Goal: Information Seeking & Learning: Learn about a topic

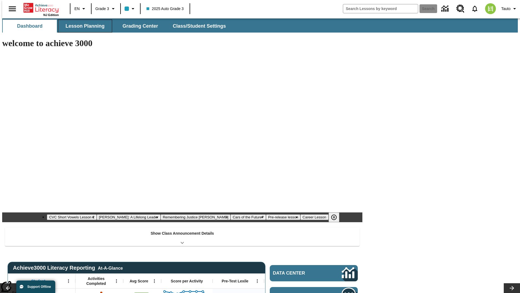
click at [83, 26] on span "Lesson Planning" at bounding box center [85, 26] width 39 height 6
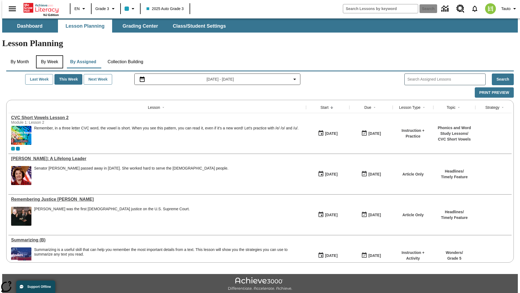
click at [48, 55] on button "By Week" at bounding box center [49, 61] width 27 height 13
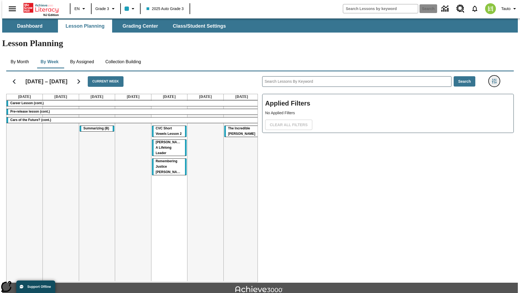
click at [496, 79] on icon "Filters Side menu" at bounding box center [494, 81] width 5 height 5
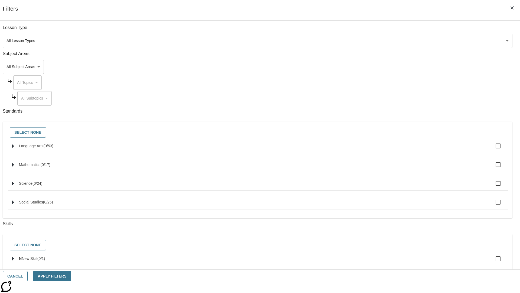
click at [390, 67] on body "Skip to main content NJ Edition EN Grade 3 2025 Auto Grade 3 Search 0 Tauto Das…" at bounding box center [260, 167] width 516 height 299
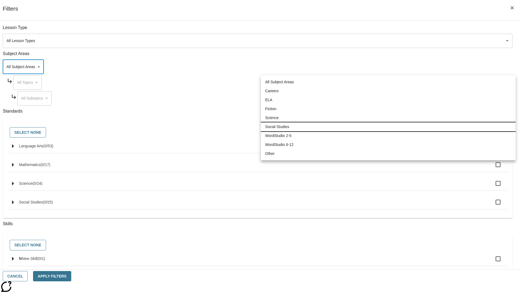
click at [388, 126] on li "Social Studies" at bounding box center [388, 126] width 255 height 9
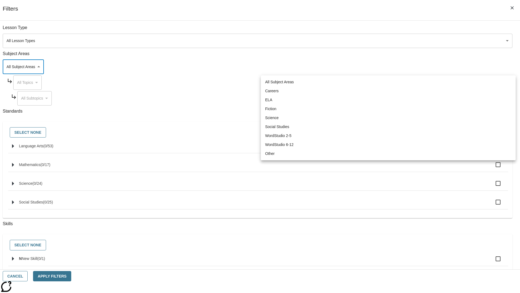
type input "3"
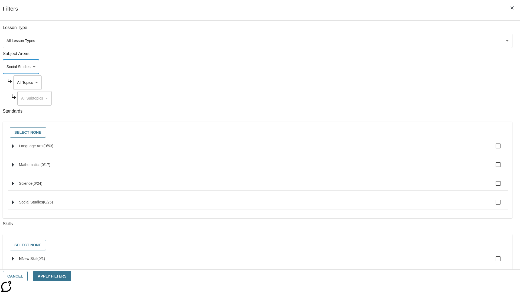
scroll to position [0, 0]
click at [395, 30] on body "Skip to main content NJ Edition EN Grade 3 2025 Auto Grade 3 Search 0 Tauto Das…" at bounding box center [260, 167] width 516 height 299
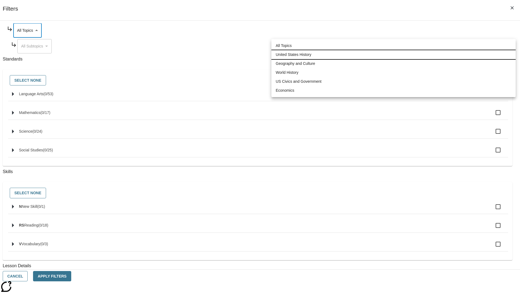
click at [394, 54] on li "United States History" at bounding box center [393, 54] width 244 height 9
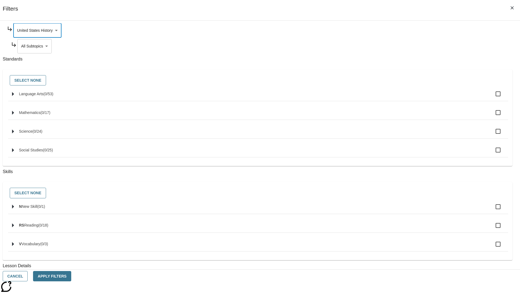
type input "184"
click at [397, 98] on body "Skip to main content NJ Edition EN Grade 3 2025 Auto Grade 3 Search 0 Tauto Das…" at bounding box center [260, 167] width 516 height 299
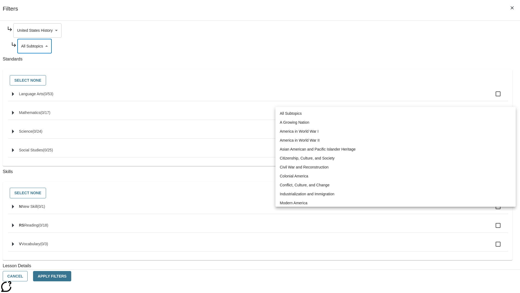
scroll to position [0, 0]
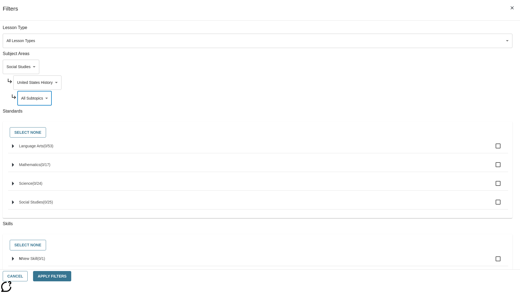
click at [395, 82] on body "Skip to main content NJ Edition EN Grade 3 2025 Auto Grade 3 Search 0 Tauto Das…" at bounding box center [260, 167] width 516 height 299
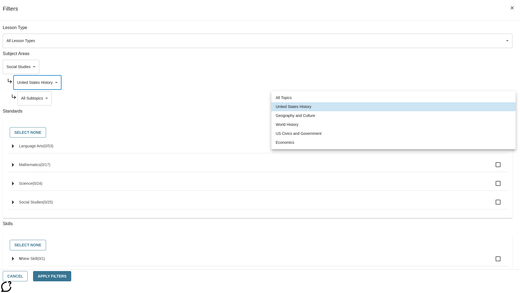
scroll to position [0, 0]
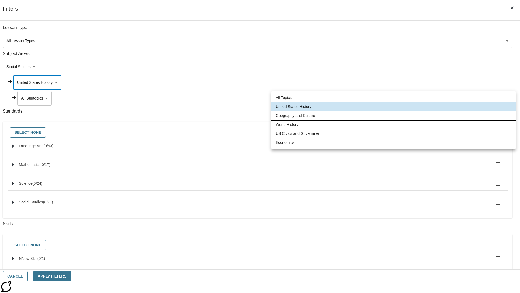
click at [394, 115] on li "Geography and Culture" at bounding box center [393, 115] width 244 height 9
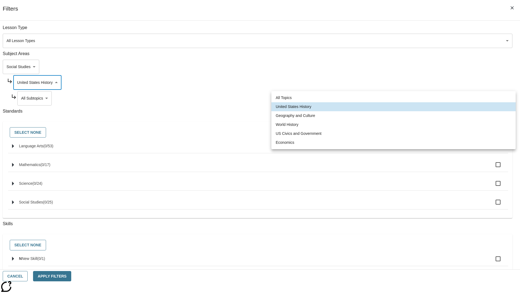
type input "186"
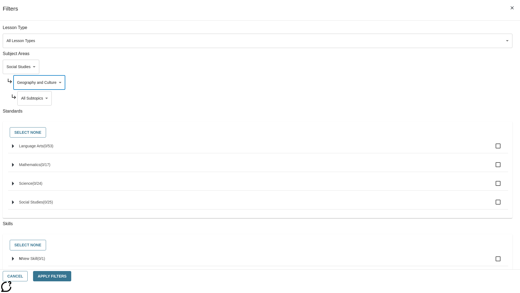
click at [397, 30] on body "Skip to main content NJ Edition EN Grade 3 2025 Auto Grade 3 Search 0 Tauto Das…" at bounding box center [260, 167] width 516 height 299
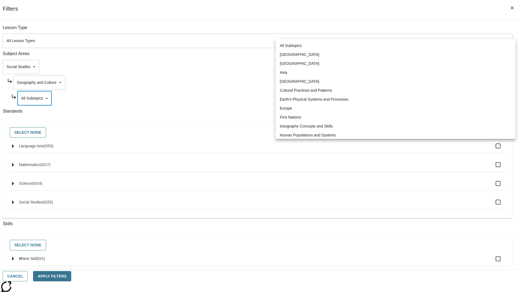
scroll to position [68, 0]
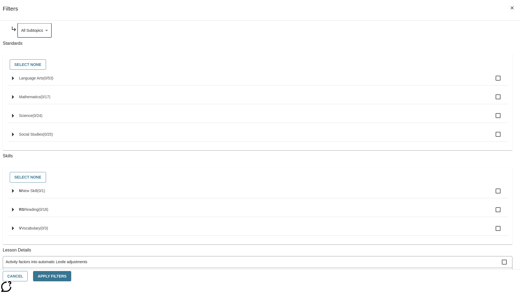
click at [395, 82] on body "Skip to main content NJ Edition EN Grade 3 2025 Auto Grade 3 Search 0 Tauto Das…" at bounding box center [260, 167] width 516 height 299
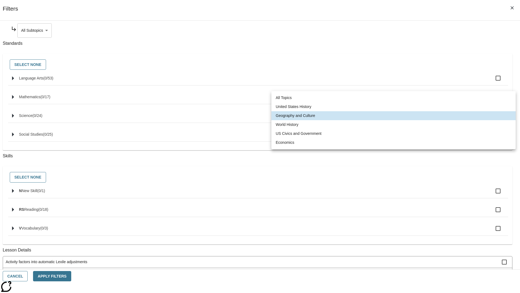
scroll to position [0, 0]
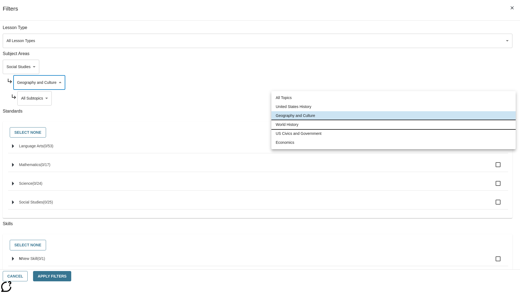
click at [394, 124] on li "World History" at bounding box center [393, 124] width 244 height 9
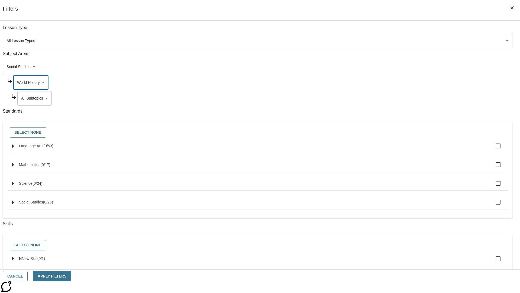
scroll to position [0, 0]
click at [397, 98] on body "Skip to main content NJ Edition EN Grade 3 2025 Auto Grade 3 Search 0 Tauto Das…" at bounding box center [260, 167] width 516 height 299
click at [395, 30] on body "Skip to main content NJ Edition EN Grade 3 2025 Auto Grade 3 Search 0 Tauto Das…" at bounding box center [260, 167] width 516 height 299
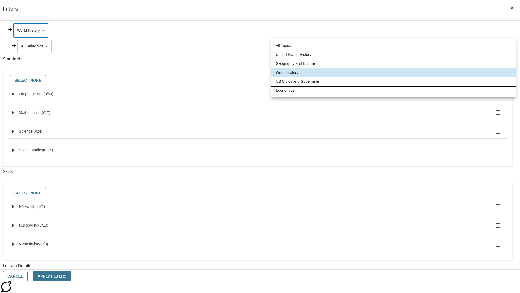
click at [394, 81] on li "US Civics and Government" at bounding box center [393, 81] width 244 height 9
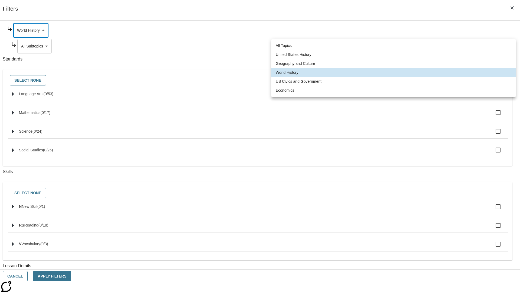
type input "194"
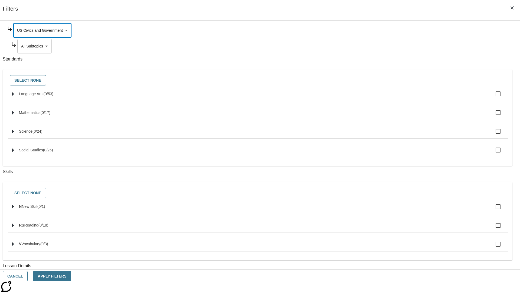
click at [397, 98] on body "Skip to main content NJ Edition EN Grade 3 2025 Auto Grade 3 Search 0 Tauto Das…" at bounding box center [260, 167] width 516 height 299
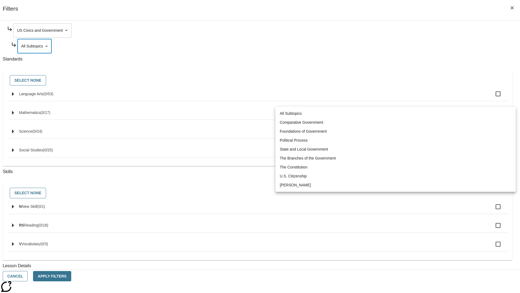
scroll to position [0, 0]
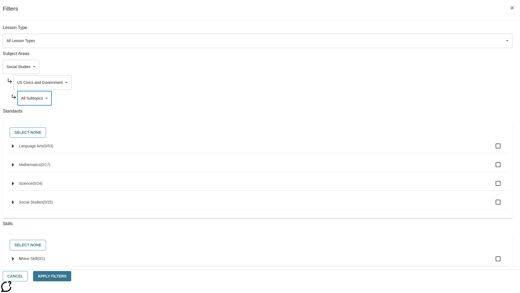
click at [395, 82] on body "Skip to main content NJ Edition EN Grade 3 2025 Auto Grade 3 Search 0 Tauto Das…" at bounding box center [260, 167] width 516 height 299
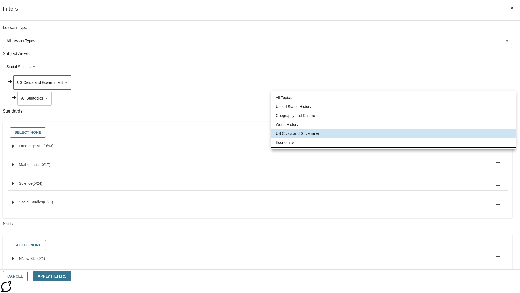
click at [394, 142] on li "Economics" at bounding box center [393, 142] width 244 height 9
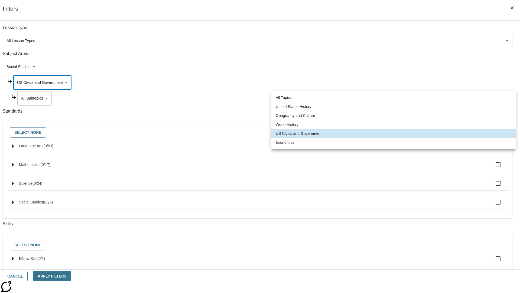
type input "195"
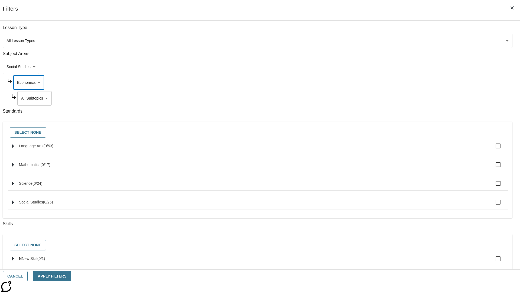
click at [397, 98] on body "Skip to main content NJ Edition EN Grade 3 2025 Auto Grade 3 Search 0 Tauto Das…" at bounding box center [260, 167] width 516 height 299
click at [390, 67] on body "Skip to main content NJ Edition EN Grade 3 2025 Auto Grade 3 Search 0 Tauto Das…" at bounding box center [260, 167] width 516 height 299
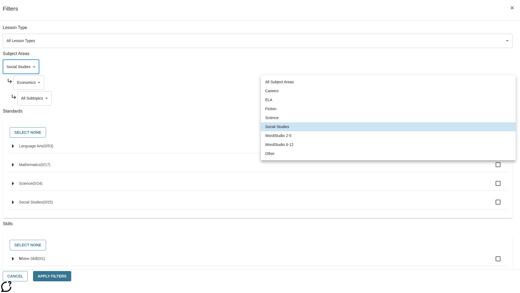
scroll to position [0, 0]
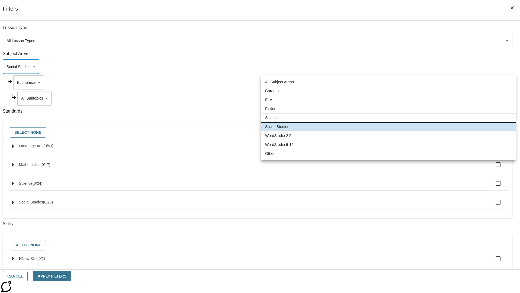
click at [388, 118] on li "Science" at bounding box center [388, 117] width 255 height 9
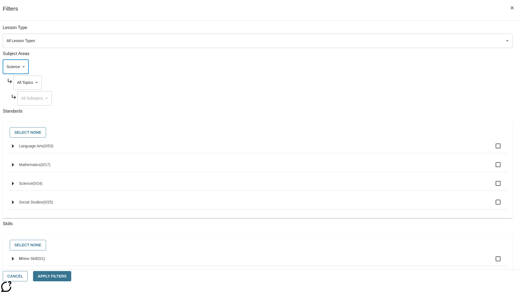
type input "2"
click at [395, 30] on body "Skip to main content NJ Edition EN Grade 3 2025 Auto Grade 3 Search 0 Tauto Das…" at bounding box center [260, 167] width 516 height 299
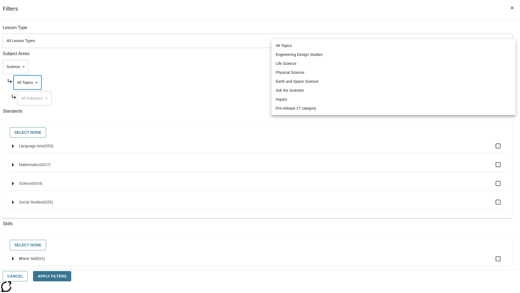
scroll to position [52, 0]
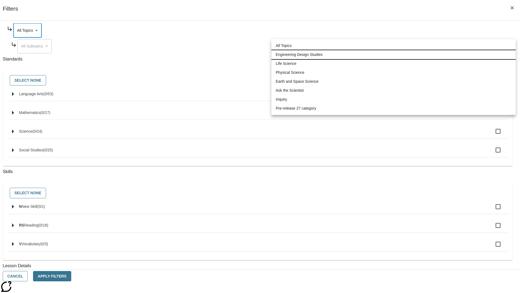
click at [394, 54] on li "Engineering Design Studies" at bounding box center [393, 54] width 244 height 9
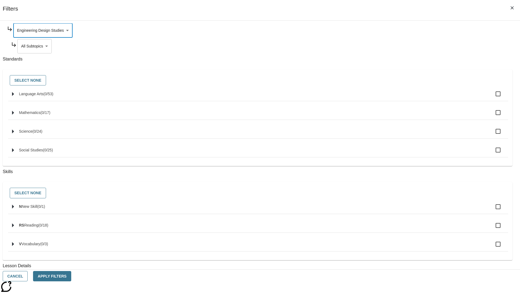
scroll to position [0, 0]
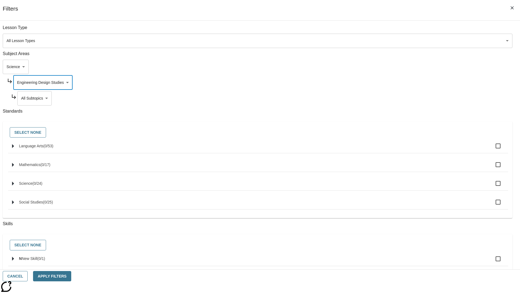
click at [397, 30] on body "Skip to main content NJ Edition EN Grade 3 2025 Auto Grade 3 Search 0 Tauto Das…" at bounding box center [260, 167] width 516 height 299
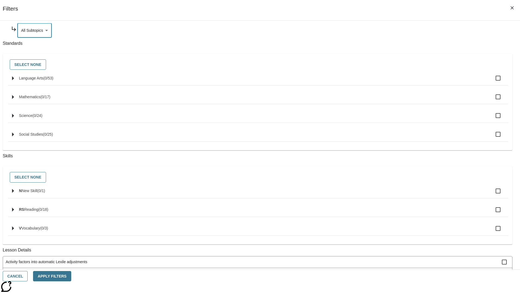
scroll to position [0, 0]
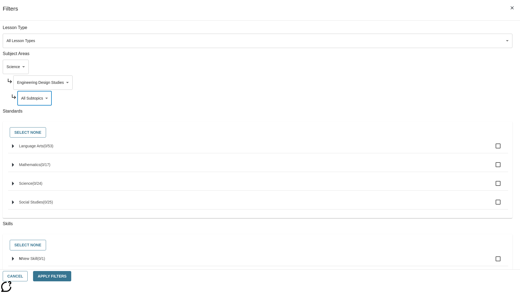
click at [395, 82] on body "Skip to main content NJ Edition EN Grade 3 2025 Auto Grade 3 Search 0 Tauto Das…" at bounding box center [260, 167] width 516 height 299
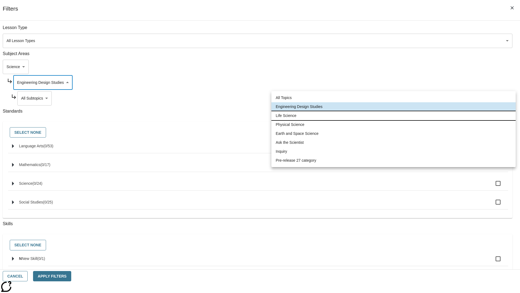
click at [394, 115] on li "Life Science" at bounding box center [393, 115] width 244 height 9
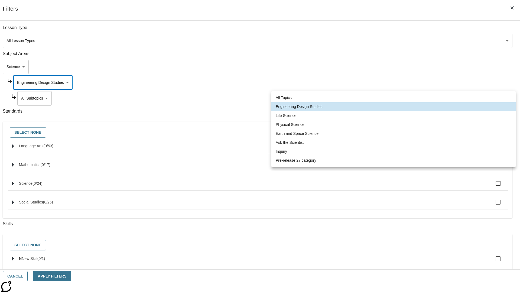
type input "189"
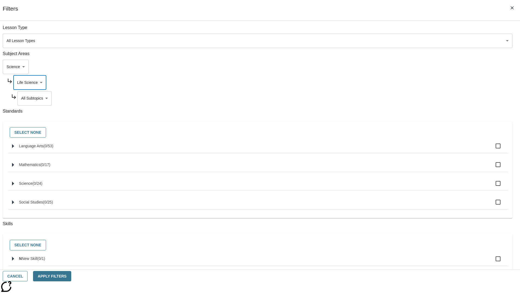
click at [397, 30] on body "Skip to main content NJ Edition EN Grade 3 2025 Auto Grade 3 Search 0 Tauto Das…" at bounding box center [260, 167] width 516 height 299
click at [395, 30] on body "Skip to main content NJ Edition EN Grade 3 2025 Auto Grade 3 Search 0 Tauto Das…" at bounding box center [260, 167] width 516 height 299
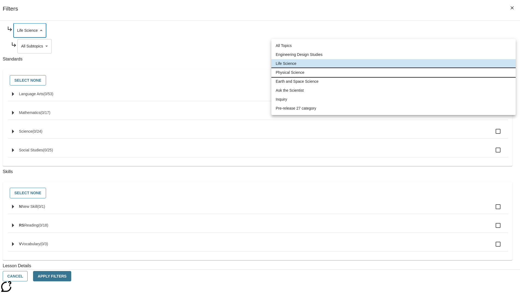
click at [394, 72] on li "Physical Science" at bounding box center [393, 72] width 244 height 9
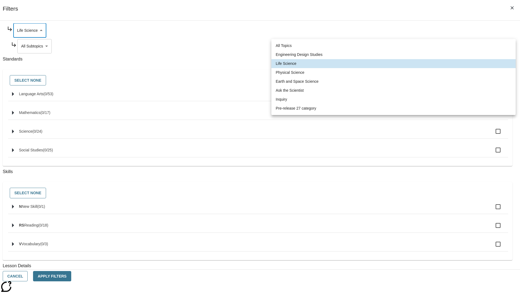
type input "190"
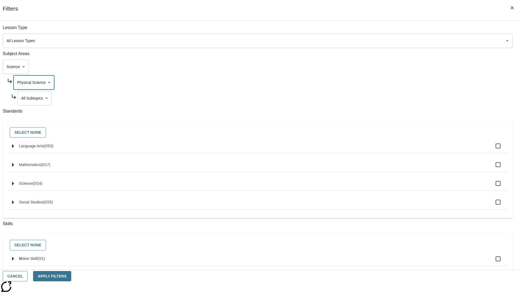
click at [397, 98] on body "Skip to main content NJ Edition EN Grade 3 2025 Auto Grade 3 Search 0 Tauto Das…" at bounding box center [260, 167] width 516 height 299
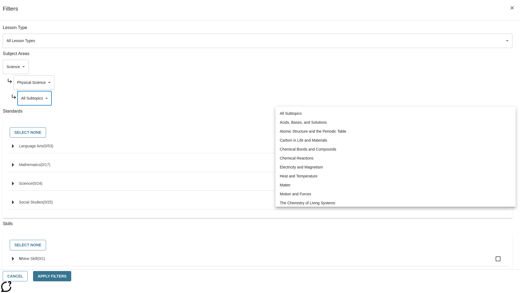
scroll to position [0, 0]
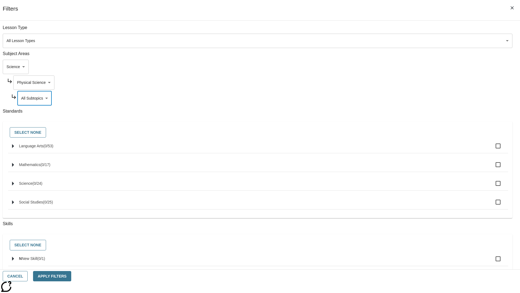
click at [395, 82] on body "Skip to main content NJ Edition EN Grade 3 2025 Auto Grade 3 Search 0 Tauto Das…" at bounding box center [260, 167] width 516 height 299
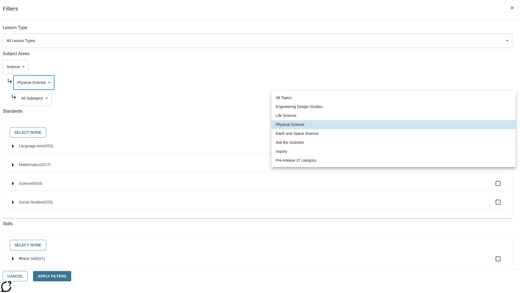
scroll to position [0, 0]
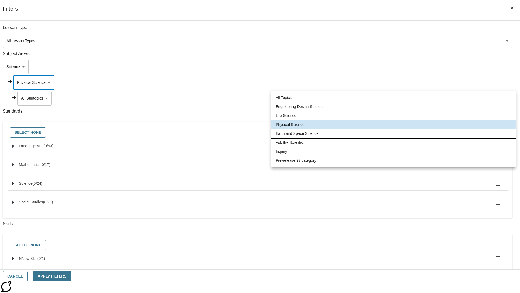
click at [394, 133] on li "Earth and Space Science" at bounding box center [393, 133] width 244 height 9
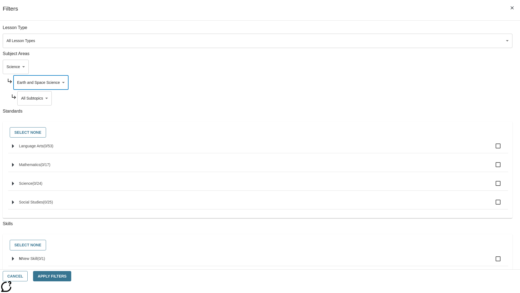
scroll to position [0, 0]
click at [397, 30] on body "Skip to main content NJ Edition EN Grade 3 2025 Auto Grade 3 Search 0 Tauto Das…" at bounding box center [260, 167] width 516 height 299
click at [395, 30] on body "Skip to main content NJ Edition EN Grade 3 2025 Auto Grade 3 Search 0 Tauto Das…" at bounding box center [260, 167] width 516 height 299
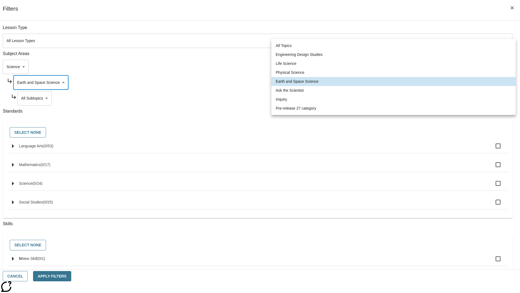
scroll to position [52, 0]
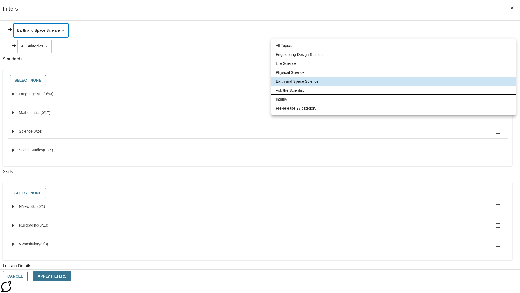
click at [394, 99] on li "Inquiry" at bounding box center [393, 99] width 244 height 9
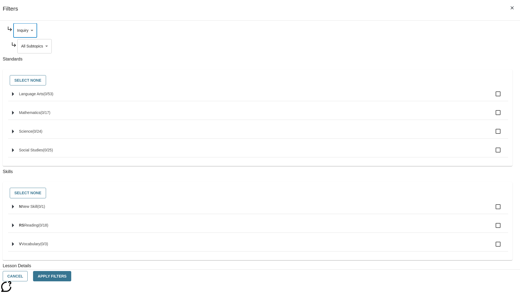
scroll to position [0, 0]
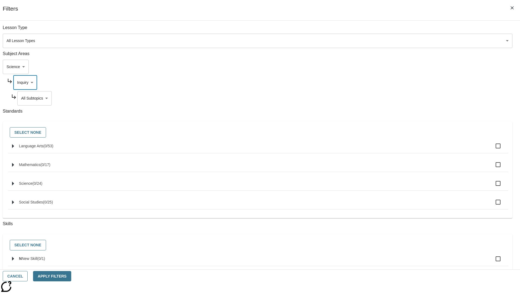
click at [397, 98] on body "Skip to main content NJ Edition EN Grade 3 2025 Auto Grade 3 Search 0 Tauto Das…" at bounding box center [260, 167] width 516 height 299
click at [395, 82] on body "Skip to main content NJ Edition EN Grade 3 2025 Auto Grade 3 Search 0 Tauto Das…" at bounding box center [260, 167] width 516 height 299
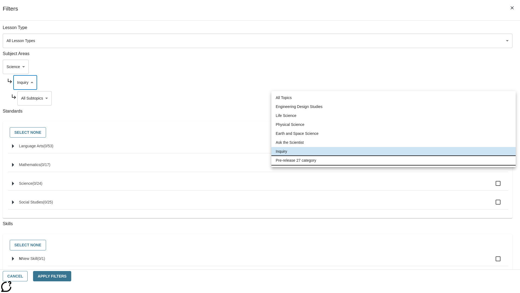
click at [394, 160] on li "Pre-release 27 category" at bounding box center [393, 160] width 244 height 9
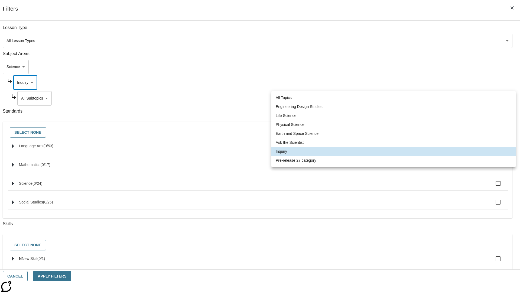
type input "271"
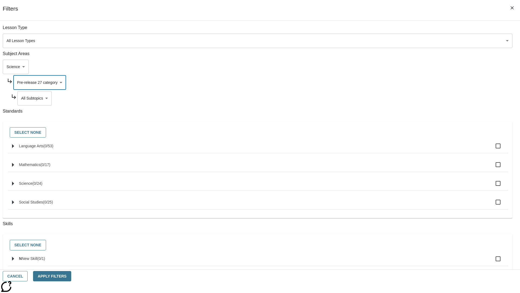
click at [397, 30] on body "Skip to main content NJ Edition EN Grade 3 2025 Auto Grade 3 Search 0 Tauto Das…" at bounding box center [260, 167] width 516 height 299
click at [390, 67] on body "Skip to main content NJ Edition EN Grade 3 2025 Auto Grade 3 Search 0 Tauto Das…" at bounding box center [260, 167] width 516 height 299
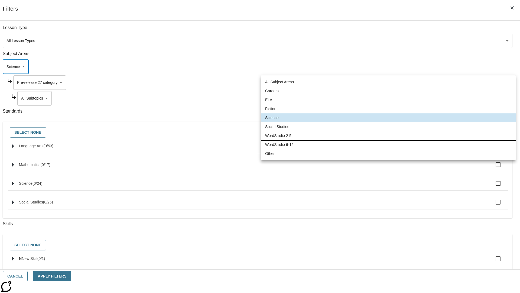
click at [388, 135] on li "WordStudio 2-5" at bounding box center [388, 135] width 255 height 9
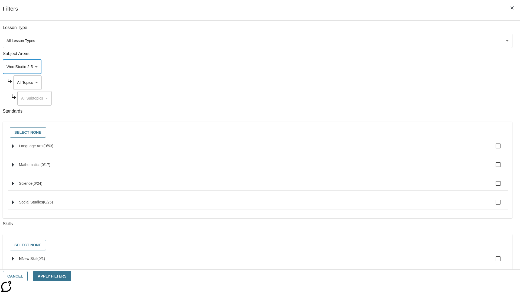
type input "6"
click at [395, 82] on body "Skip to main content NJ Edition EN Grade 3 2025 Auto Grade 3 Search 0 Tauto Das…" at bounding box center [260, 167] width 516 height 299
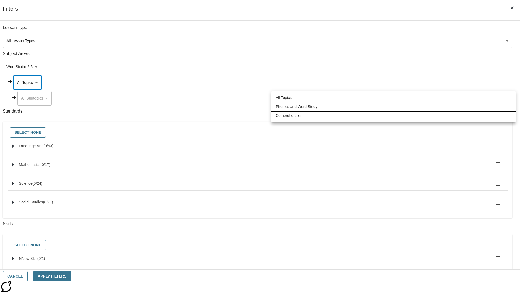
click at [394, 106] on li "Phonics and Word Study" at bounding box center [393, 106] width 244 height 9
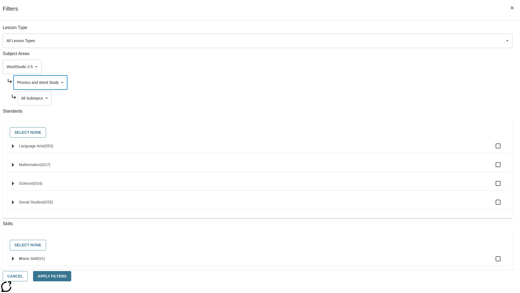
click at [397, 98] on body "Skip to main content NJ Edition EN Grade 3 2025 Auto Grade 3 Search 0 Tauto Das…" at bounding box center [260, 167] width 516 height 299
click at [395, 30] on body "Skip to main content NJ Edition EN Grade 3 2025 Auto Grade 3 Search 0 Tauto Das…" at bounding box center [260, 167] width 516 height 299
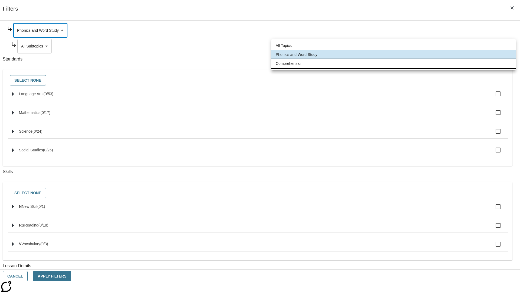
click at [394, 63] on li "Comprehension" at bounding box center [393, 63] width 244 height 9
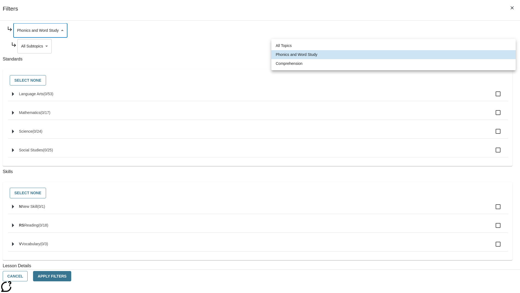
type input "252"
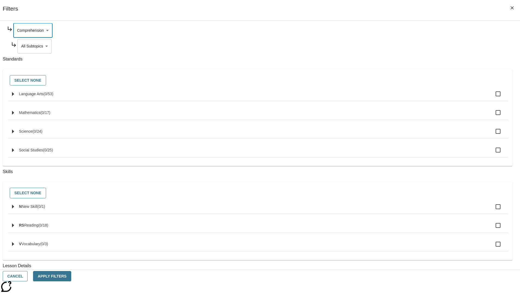
click at [397, 98] on body "Skip to main content NJ Edition EN Grade 3 2025 Auto Grade 3 Search 0 Tauto Das…" at bounding box center [260, 167] width 516 height 299
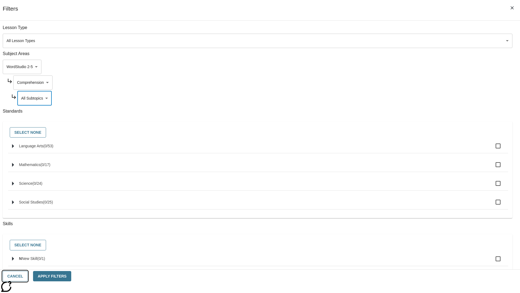
click at [28, 276] on button "Cancel" at bounding box center [15, 276] width 25 height 11
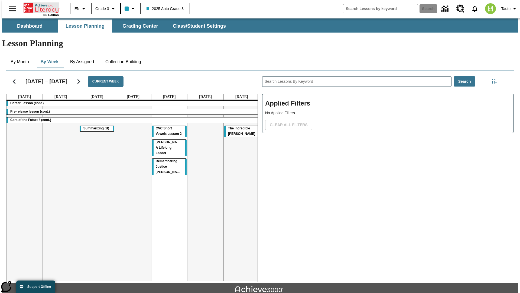
click at [39, 7] on icon "Home" at bounding box center [42, 7] width 36 height 11
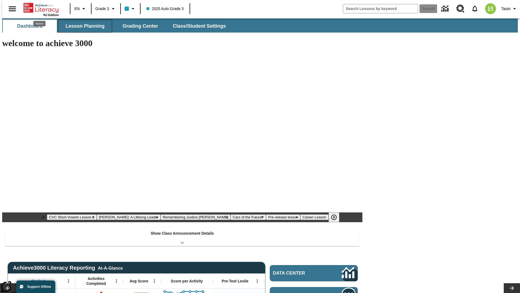
click at [83, 26] on span "Lesson Planning" at bounding box center [85, 26] width 39 height 6
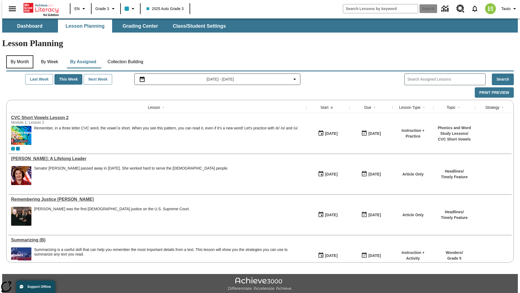
click at [18, 55] on button "By Month" at bounding box center [19, 61] width 27 height 13
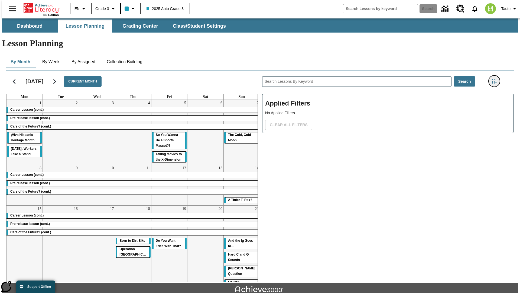
click at [496, 79] on icon "Filters Side menu" at bounding box center [494, 81] width 5 height 5
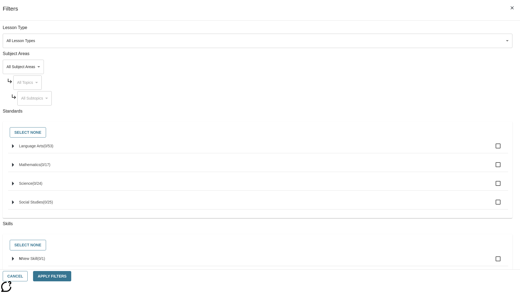
click at [390, 67] on body "Skip to main content [GEOGRAPHIC_DATA] Edition EN Grade 3 2025 Auto Grade 3 Sea…" at bounding box center [260, 167] width 516 height 299
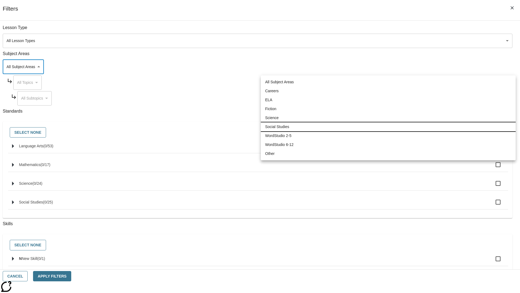
click at [388, 126] on li "Social Studies" at bounding box center [388, 126] width 255 height 9
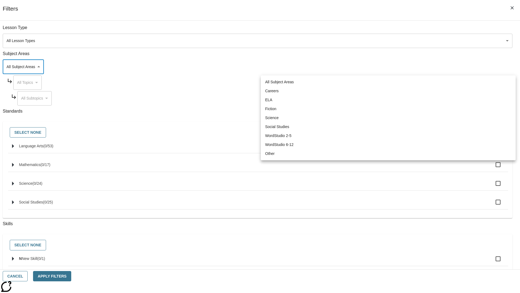
type input "3"
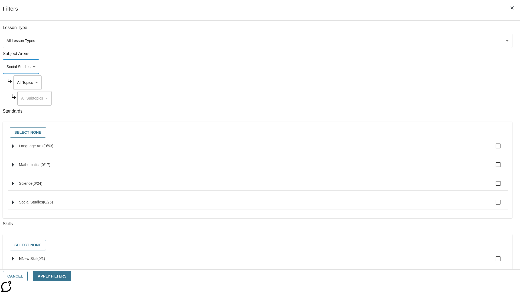
click at [395, 82] on body "Skip to main content [GEOGRAPHIC_DATA] Edition EN Grade 3 2025 Auto Grade 3 Sea…" at bounding box center [260, 167] width 516 height 299
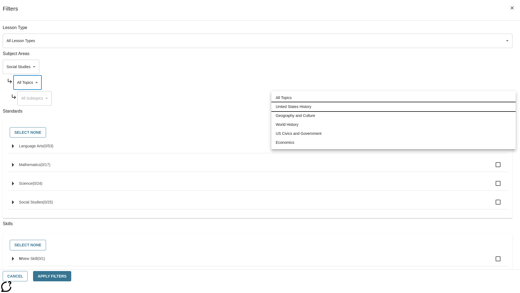
click at [394, 106] on li "United States History" at bounding box center [393, 106] width 244 height 9
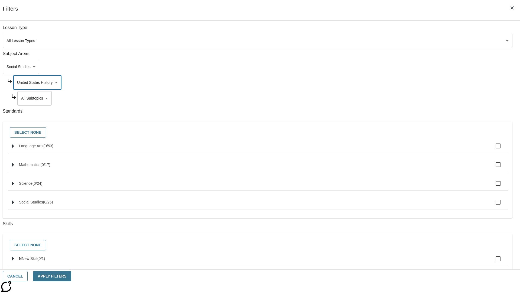
type input "184"
click at [397, 98] on body "Skip to main content [GEOGRAPHIC_DATA] Edition EN Grade 3 2025 Auto Grade 3 Sea…" at bounding box center [260, 167] width 516 height 299
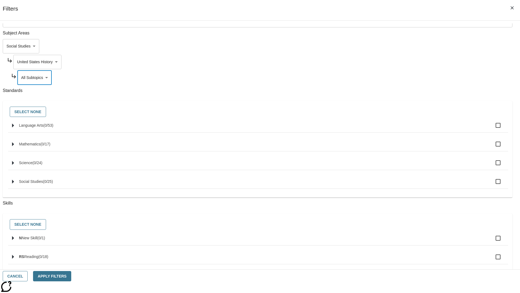
click at [395, 30] on body "Skip to main content [GEOGRAPHIC_DATA] Edition EN Grade 3 2025 Auto Grade 3 Sea…" at bounding box center [260, 167] width 516 height 299
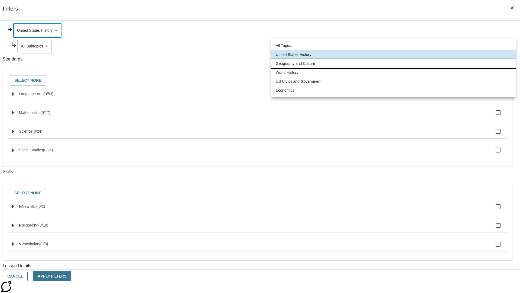
click at [394, 63] on li "Geography and Culture" at bounding box center [393, 63] width 244 height 9
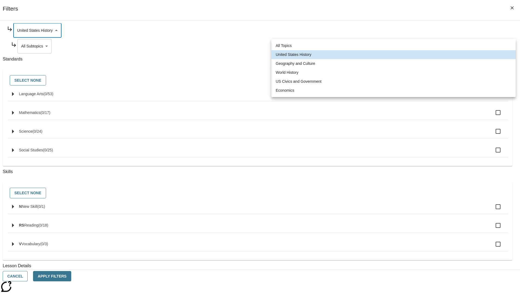
type input "186"
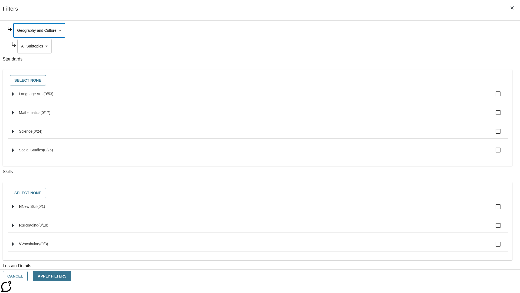
click at [397, 46] on body "Skip to main content [GEOGRAPHIC_DATA] Edition EN Grade 3 2025 Auto Grade 3 Sea…" at bounding box center [260, 167] width 516 height 299
click at [395, 82] on body "Skip to main content [GEOGRAPHIC_DATA] Edition EN Grade 3 2025 Auto Grade 3 Sea…" at bounding box center [260, 167] width 516 height 299
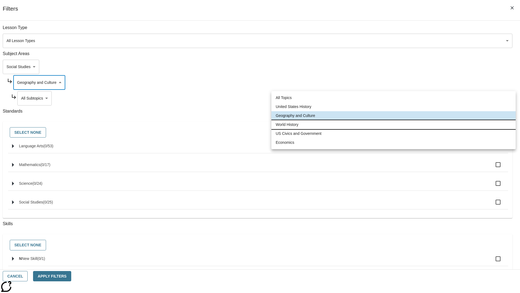
click at [394, 124] on li "World History" at bounding box center [393, 124] width 244 height 9
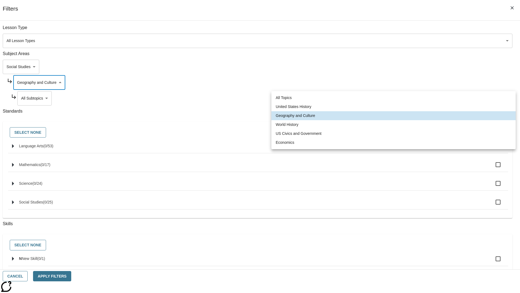
type input "193"
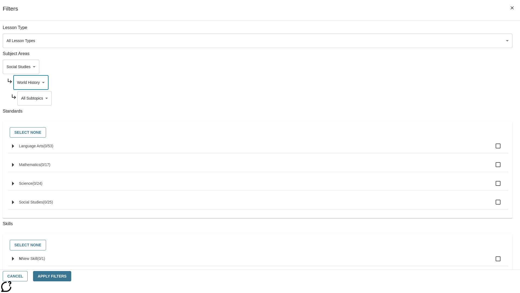
click at [397, 98] on body "Skip to main content [GEOGRAPHIC_DATA] Edition EN Grade 3 2025 Auto Grade 3 Sea…" at bounding box center [260, 167] width 516 height 299
click at [395, 82] on body "Skip to main content [GEOGRAPHIC_DATA] Edition EN Grade 3 2025 Auto Grade 3 Sea…" at bounding box center [260, 167] width 516 height 299
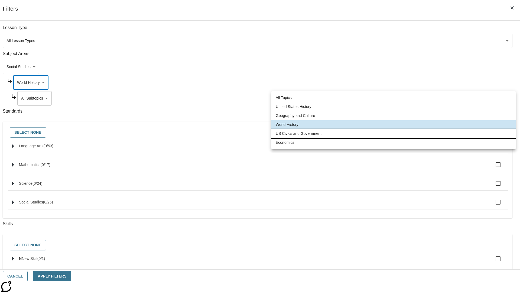
click at [394, 133] on li "US Civics and Government" at bounding box center [393, 133] width 244 height 9
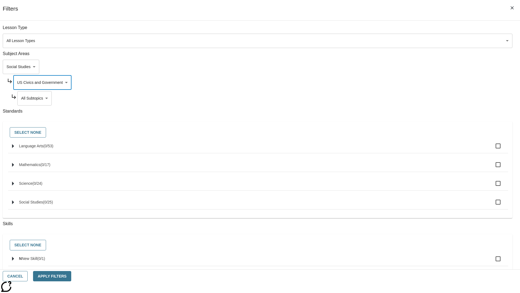
click at [397, 98] on body "Skip to main content [GEOGRAPHIC_DATA] Edition EN Grade 3 2025 Auto Grade 3 Sea…" at bounding box center [260, 167] width 516 height 299
click at [395, 82] on body "Skip to main content [GEOGRAPHIC_DATA] Edition EN Grade 3 2025 Auto Grade 3 Sea…" at bounding box center [260, 167] width 516 height 299
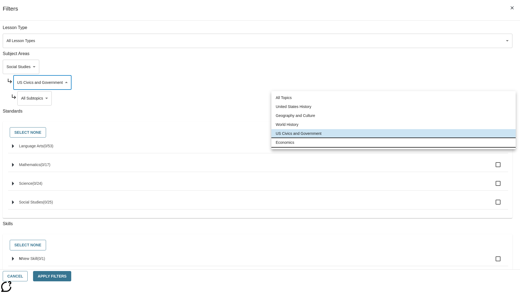
click at [394, 142] on li "Economics" at bounding box center [393, 142] width 244 height 9
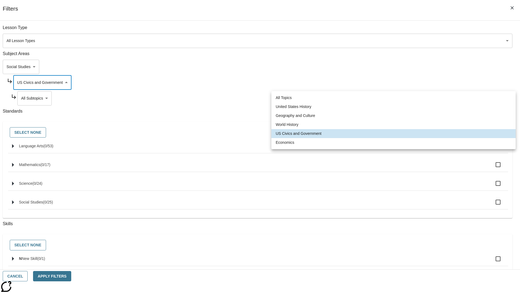
type input "195"
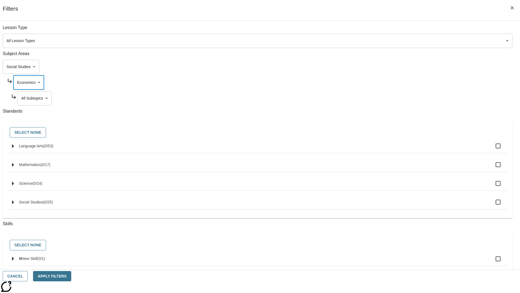
click at [397, 98] on body "Skip to main content [GEOGRAPHIC_DATA] Edition EN Grade 3 2025 Auto Grade 3 Sea…" at bounding box center [260, 167] width 516 height 299
click at [390, 67] on body "Skip to main content [GEOGRAPHIC_DATA] Edition EN Grade 3 2025 Auto Grade 3 Sea…" at bounding box center [260, 167] width 516 height 299
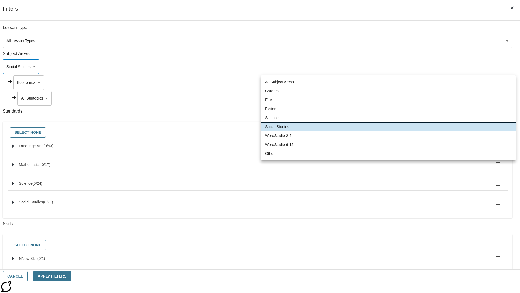
click at [388, 118] on li "Science" at bounding box center [388, 117] width 255 height 9
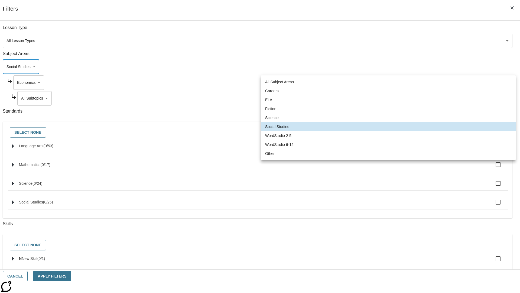
type input "2"
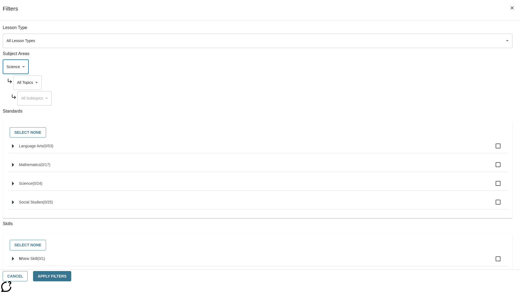
click at [395, 30] on body "Skip to main content [GEOGRAPHIC_DATA] Edition EN Grade 3 2025 Auto Grade 3 Sea…" at bounding box center [260, 167] width 516 height 299
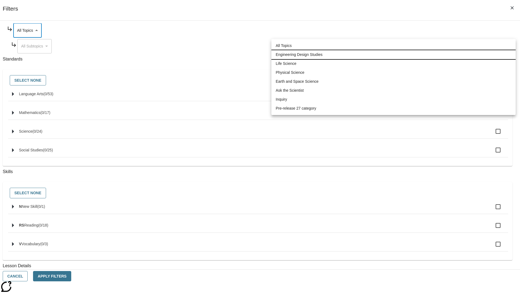
click at [394, 54] on li "Engineering Design Studies" at bounding box center [393, 54] width 244 height 9
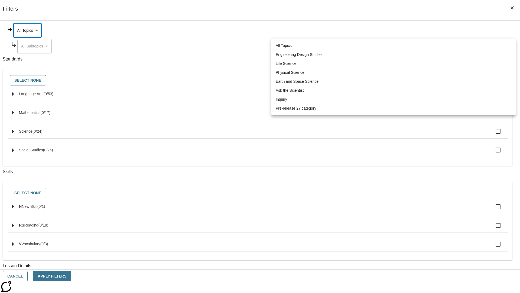
type input "187"
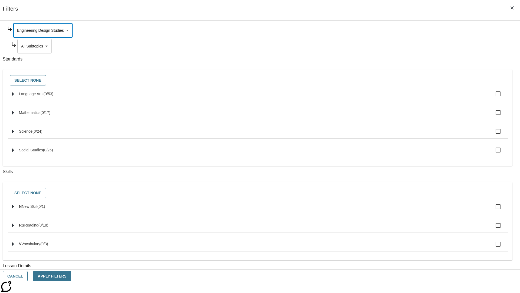
click at [397, 98] on body "Skip to main content [GEOGRAPHIC_DATA] Edition EN Grade 3 2025 Auto Grade 3 Sea…" at bounding box center [260, 167] width 516 height 299
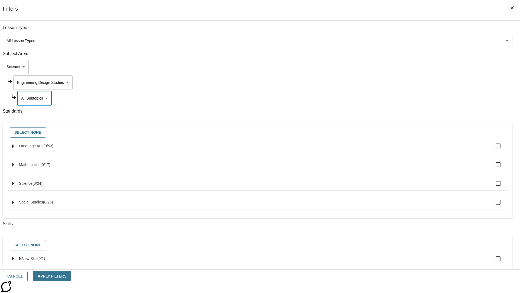
click at [395, 82] on body "Skip to main content [GEOGRAPHIC_DATA] Edition EN Grade 3 2025 Auto Grade 3 Sea…" at bounding box center [260, 167] width 516 height 299
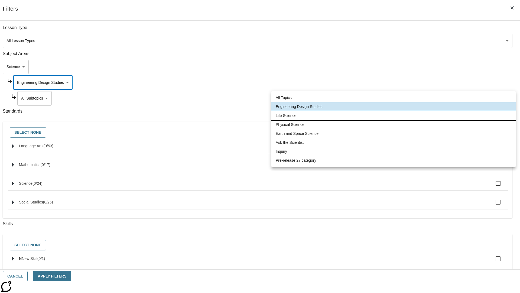
click at [394, 115] on li "Life Science" at bounding box center [393, 115] width 244 height 9
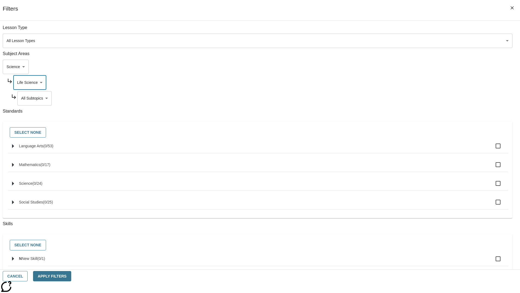
click at [397, 30] on body "Skip to main content [GEOGRAPHIC_DATA] Edition EN Grade 3 2025 Auto Grade 3 Sea…" at bounding box center [260, 167] width 516 height 299
click at [395, 82] on body "Skip to main content [GEOGRAPHIC_DATA] Edition EN Grade 3 2025 Auto Grade 3 Sea…" at bounding box center [260, 167] width 516 height 299
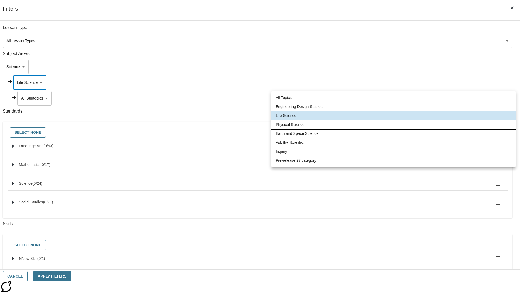
click at [394, 124] on li "Physical Science" at bounding box center [393, 124] width 244 height 9
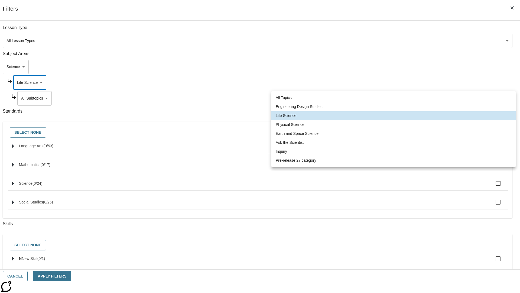
type input "190"
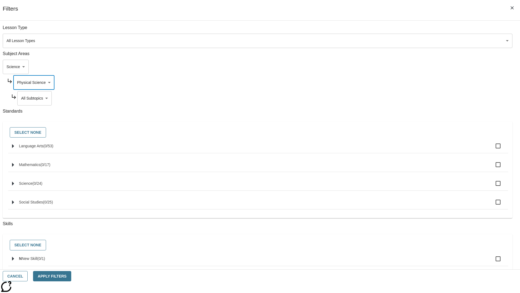
click at [397, 98] on body "Skip to main content [GEOGRAPHIC_DATA] Edition EN Grade 3 2025 Auto Grade 3 Sea…" at bounding box center [260, 167] width 516 height 299
click at [395, 82] on body "Skip to main content [GEOGRAPHIC_DATA] Edition EN Grade 3 2025 Auto Grade 3 Sea…" at bounding box center [260, 167] width 516 height 299
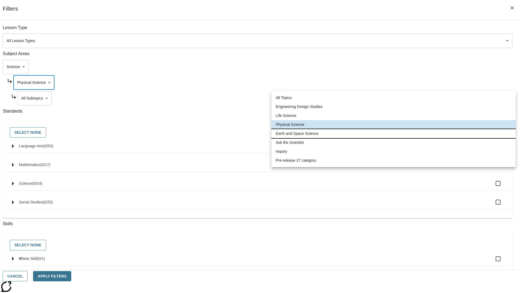
click at [394, 133] on li "Earth and Space Science" at bounding box center [393, 133] width 244 height 9
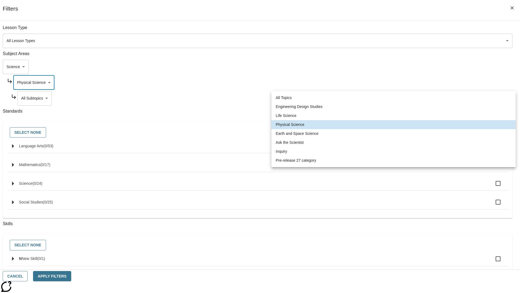
type input "192"
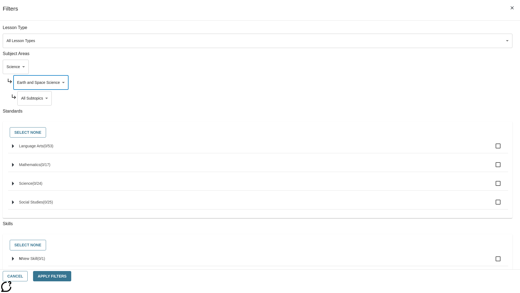
click at [397, 98] on body "Skip to main content [GEOGRAPHIC_DATA] Edition EN Grade 3 2025 Auto Grade 3 Sea…" at bounding box center [260, 167] width 516 height 299
click at [395, 30] on body "Skip to main content [GEOGRAPHIC_DATA] Edition EN Grade 3 2025 Auto Grade 3 Sea…" at bounding box center [260, 167] width 516 height 299
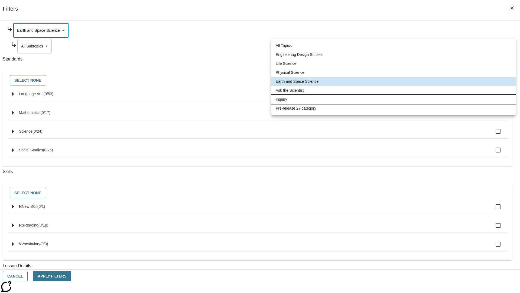
click at [394, 99] on li "Inquiry" at bounding box center [393, 99] width 244 height 9
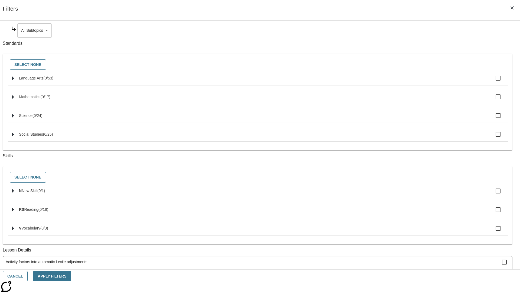
click at [397, 30] on body "Skip to main content [GEOGRAPHIC_DATA] Edition EN Grade 3 2025 Auto Grade 3 Sea…" at bounding box center [260, 167] width 516 height 299
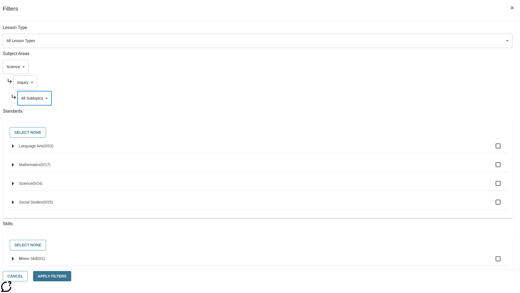
click at [395, 30] on body "Skip to main content [GEOGRAPHIC_DATA] Edition EN Grade 3 2025 Auto Grade 3 Sea…" at bounding box center [260, 167] width 516 height 299
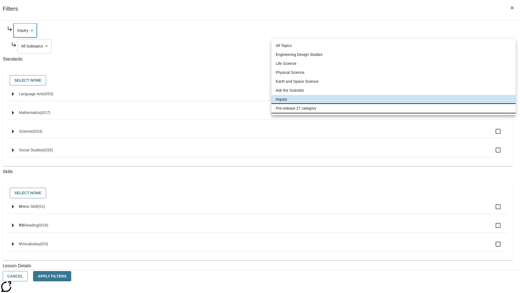
click at [394, 108] on li "Pre-release 27 category" at bounding box center [393, 108] width 244 height 9
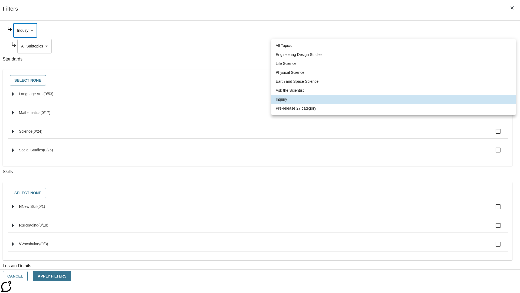
type input "271"
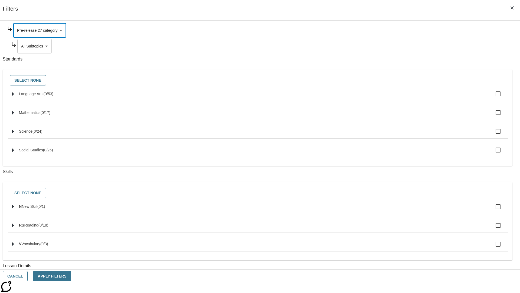
click at [397, 98] on body "Skip to main content [GEOGRAPHIC_DATA] Edition EN Grade 3 2025 Auto Grade 3 Sea…" at bounding box center [260, 167] width 516 height 299
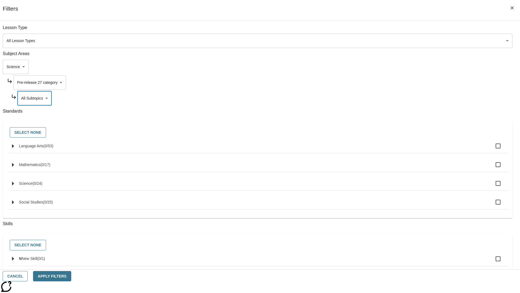
click at [390, 67] on body "Skip to main content [GEOGRAPHIC_DATA] Edition EN Grade 3 2025 Auto Grade 3 Sea…" at bounding box center [260, 167] width 516 height 299
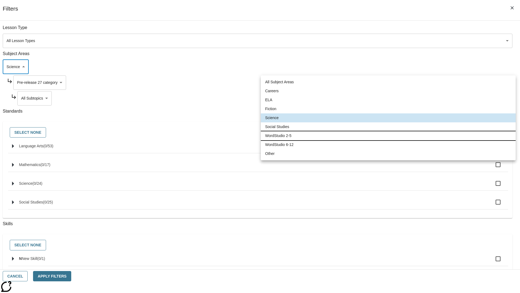
click at [388, 135] on li "WordStudio 2-5" at bounding box center [388, 135] width 255 height 9
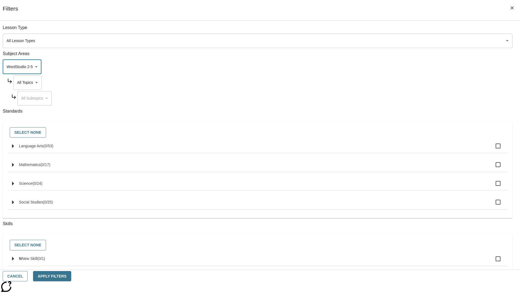
type input "6"
click at [395, 82] on body "Skip to main content [GEOGRAPHIC_DATA] Edition EN Grade 3 2025 Auto Grade 3 Sea…" at bounding box center [260, 167] width 516 height 299
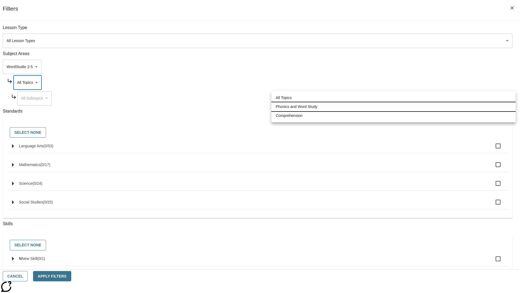
click at [394, 106] on li "Phonics and Word Study" at bounding box center [393, 106] width 244 height 9
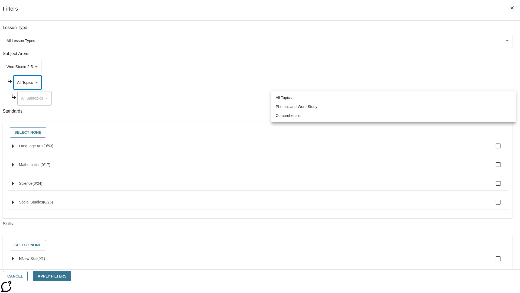
type input "249"
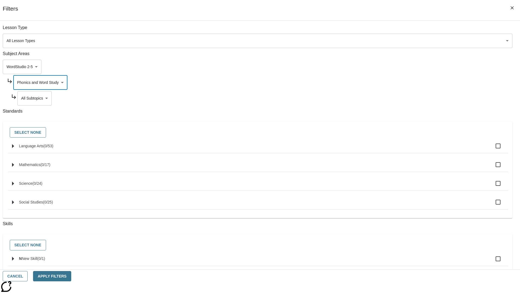
click at [397, 98] on body "Skip to main content [GEOGRAPHIC_DATA] Edition EN Grade 3 2025 Auto Grade 3 Sea…" at bounding box center [260, 167] width 516 height 299
click at [395, 30] on body "Skip to main content [GEOGRAPHIC_DATA] Edition EN Grade 3 2025 Auto Grade 3 Sea…" at bounding box center [260, 167] width 516 height 299
